Goal: Information Seeking & Learning: Learn about a topic

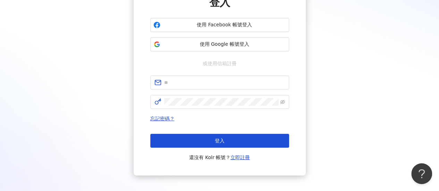
scroll to position [69, 0]
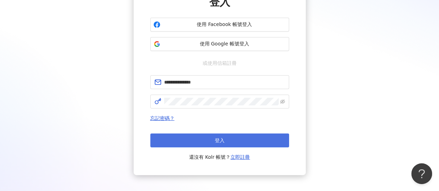
click at [222, 138] on span "登入" at bounding box center [220, 141] width 10 height 6
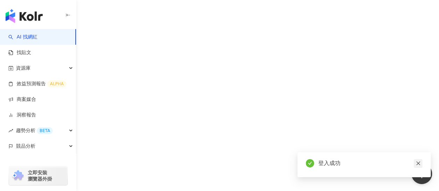
click at [418, 164] on icon "close" at bounding box center [418, 164] width 4 height 4
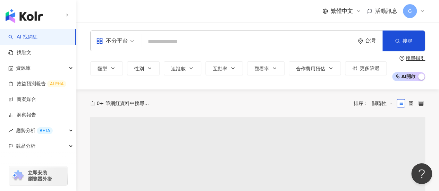
click at [163, 41] on input "search" at bounding box center [248, 41] width 208 height 13
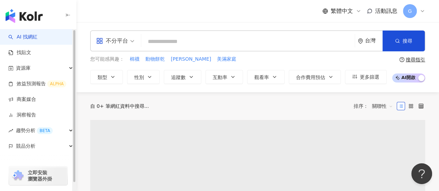
click at [167, 37] on input "search" at bounding box center [248, 41] width 208 height 13
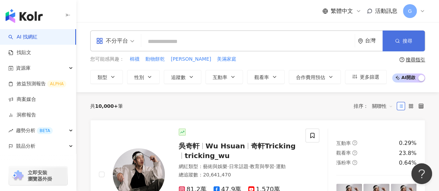
click at [407, 42] on span "搜尋" at bounding box center [408, 41] width 10 height 6
click at [344, 41] on input "search" at bounding box center [248, 41] width 208 height 13
click at [128, 44] on span "不分平台" at bounding box center [115, 40] width 38 height 11
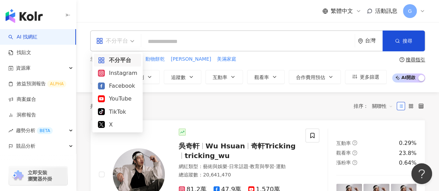
click at [128, 44] on span "不分平台" at bounding box center [115, 40] width 38 height 11
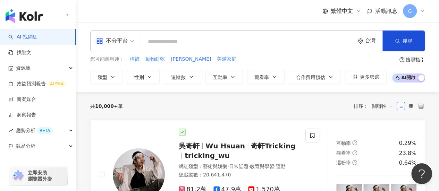
click at [299, 43] on input "search" at bounding box center [248, 41] width 208 height 13
click at [111, 77] on icon "button" at bounding box center [113, 77] width 6 height 6
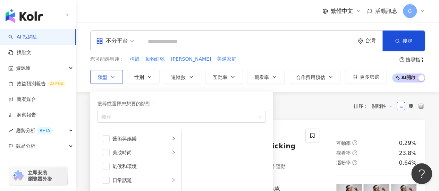
click at [111, 76] on icon "button" at bounding box center [113, 77] width 6 height 6
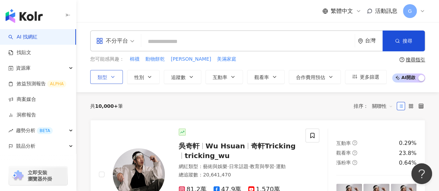
click at [117, 83] on button "類型 搜尋或選擇您想要的類型： 搜尋 藝術與娛樂 美妝時尚 氣候和環境 日常話題 教育與學習 家庭 財經 美食 命理占卜 遊戲 法政社會 生活風格 影視娛樂 …" at bounding box center [106, 77] width 33 height 14
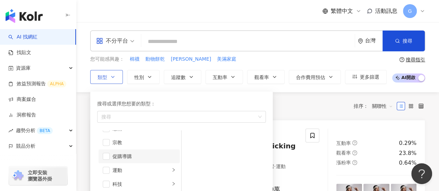
scroll to position [240, 0]
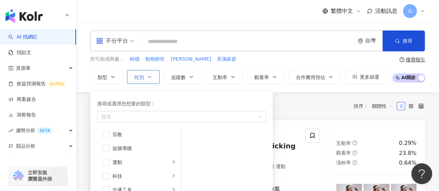
click at [141, 77] on span "性別" at bounding box center [139, 78] width 10 height 6
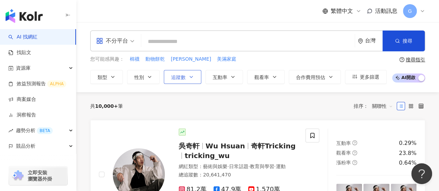
click at [182, 77] on span "追蹤數" at bounding box center [178, 78] width 15 height 6
click at [215, 77] on span "互動率" at bounding box center [220, 78] width 15 height 6
click at [270, 75] on button "觀看率" at bounding box center [266, 77] width 38 height 14
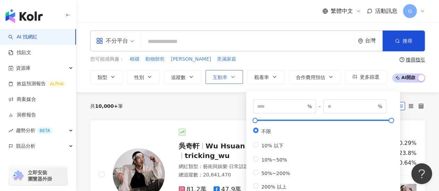
click at [213, 75] on span "互動率" at bounding box center [220, 78] width 15 height 6
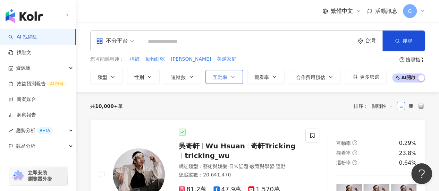
click at [230, 78] on icon "button" at bounding box center [233, 77] width 6 height 6
click at [213, 101] on div "共 10,000+ 筆 排序： 關聯性" at bounding box center [257, 106] width 335 height 11
click at [169, 40] on input "search" at bounding box center [248, 41] width 208 height 13
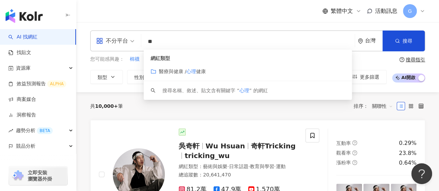
type input "**"
click at [172, 72] on button "追蹤數" at bounding box center [183, 77] width 38 height 14
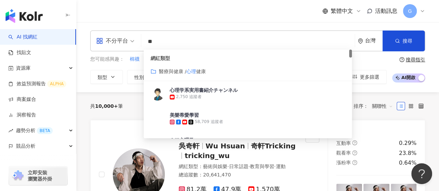
click at [189, 73] on mark "心理" at bounding box center [192, 72] width 10 height 6
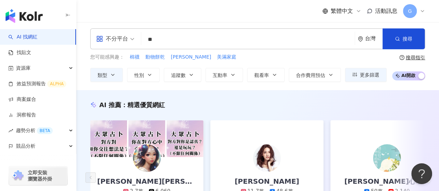
scroll to position [174, 0]
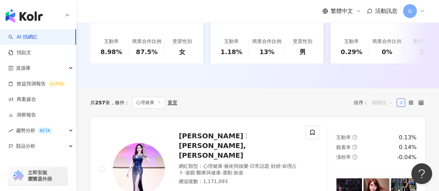
click at [387, 106] on span "關聯性" at bounding box center [382, 102] width 21 height 11
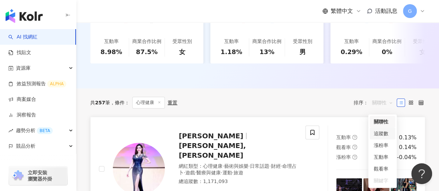
click at [386, 135] on div "追蹤數" at bounding box center [382, 134] width 17 height 8
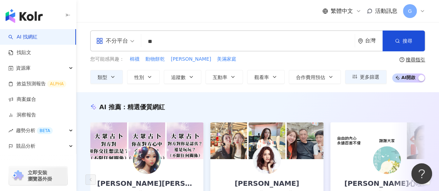
click at [189, 40] on input "**" at bounding box center [248, 41] width 208 height 13
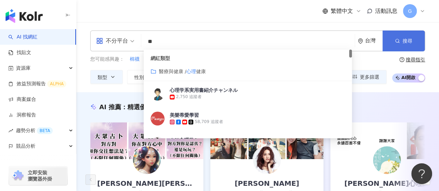
click at [403, 41] on span "搜尋" at bounding box center [408, 41] width 10 height 6
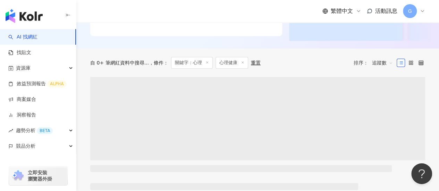
scroll to position [208, 0]
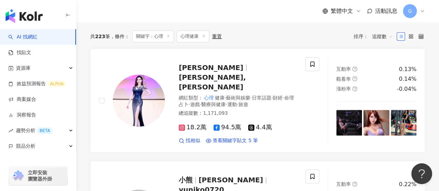
click at [204, 38] on icon at bounding box center [203, 35] width 3 height 3
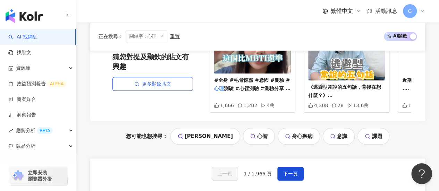
scroll to position [1628, 0]
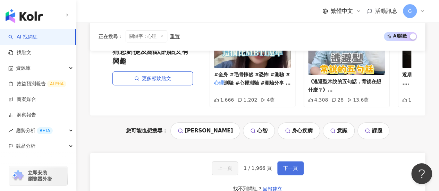
click at [291, 166] on span "下一頁" at bounding box center [290, 169] width 15 height 6
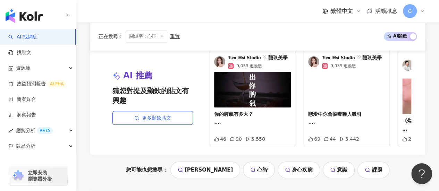
scroll to position [1600, 0]
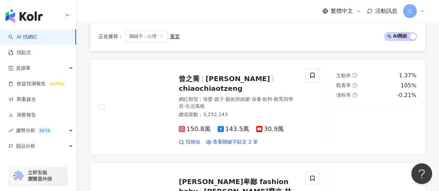
scroll to position [324, 0]
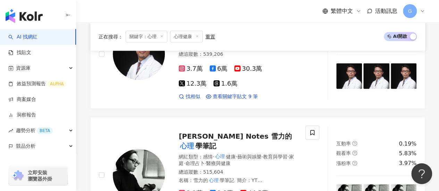
scroll to position [696, 0]
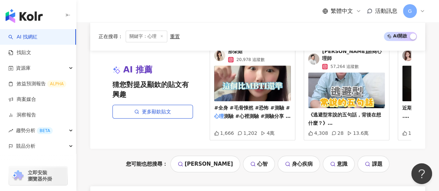
scroll to position [1665, 0]
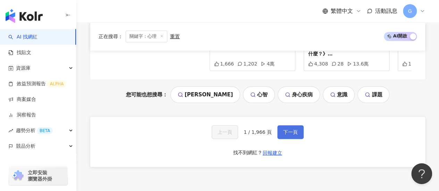
click at [283, 130] on span "下一頁" at bounding box center [290, 133] width 15 height 6
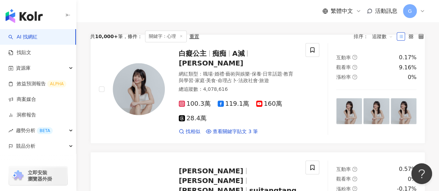
scroll to position [0, 0]
